Goal: Use online tool/utility: Utilize a website feature to perform a specific function

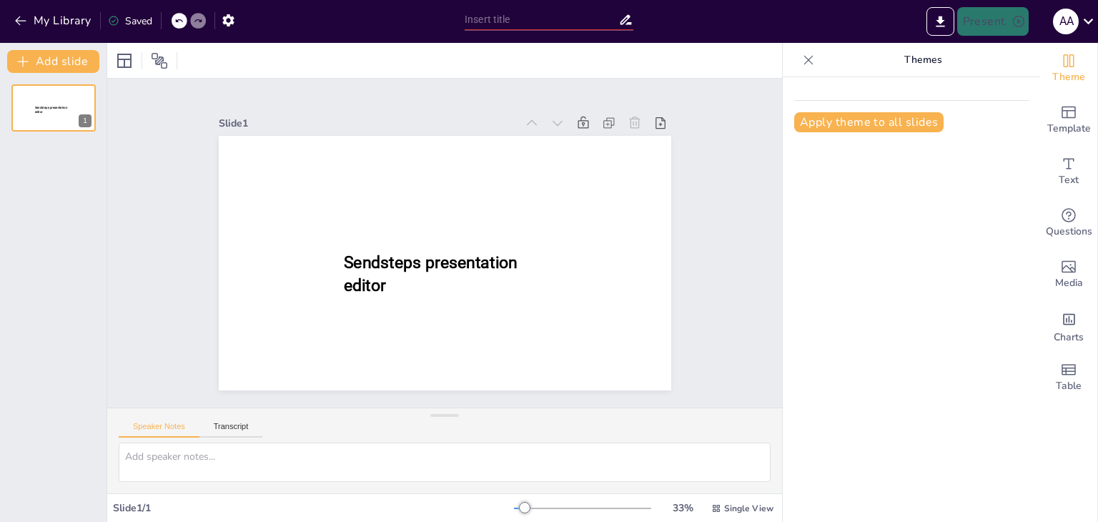
type input "New Sendsteps"
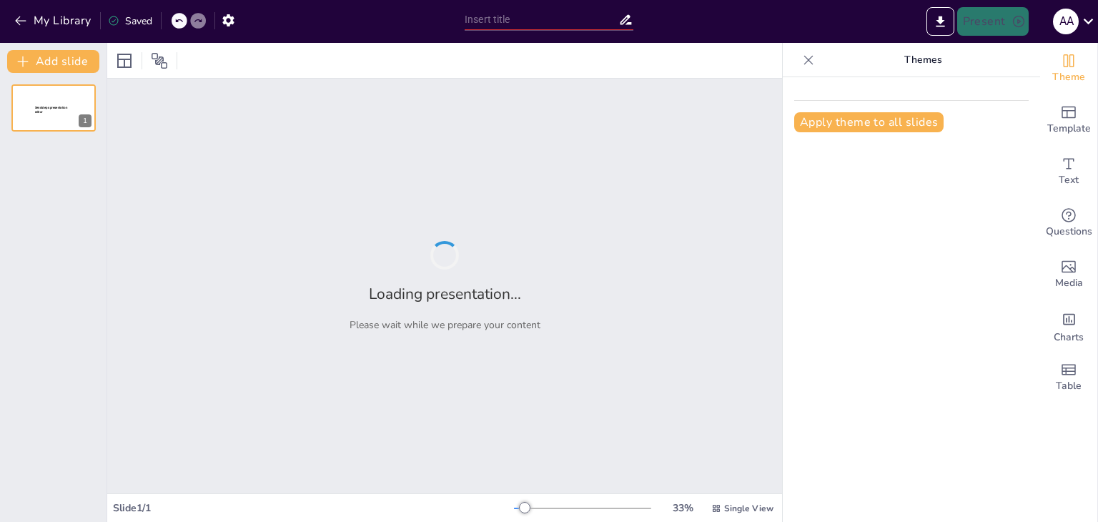
type input "Principios del Buen Trato: Construyendo Relaciones Respetuosas en el Ámbito Edu…"
